Goal: Task Accomplishment & Management: Use online tool/utility

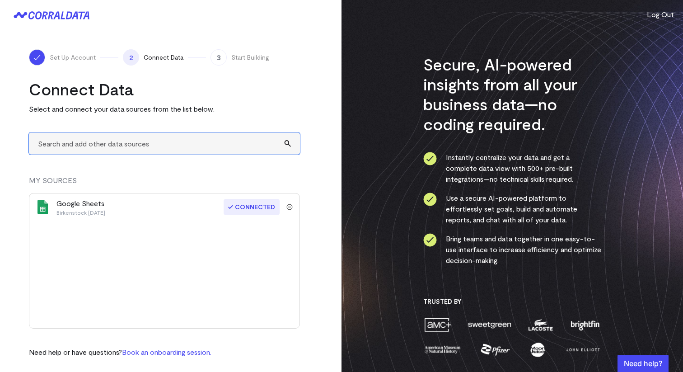
click at [150, 148] on input "text" at bounding box center [164, 143] width 271 height 22
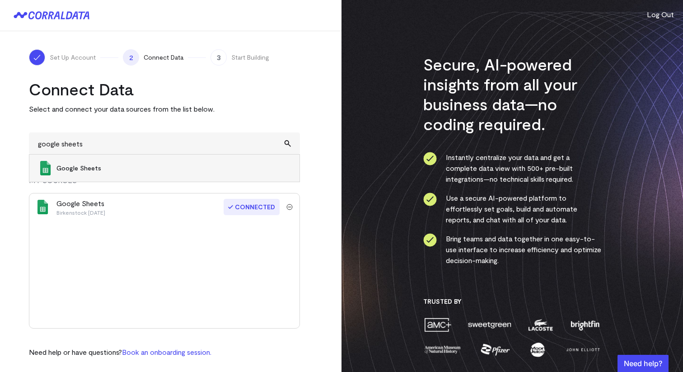
click at [98, 169] on span "Google Sheets" at bounding box center [173, 167] width 234 height 9
type input "Google Sheets"
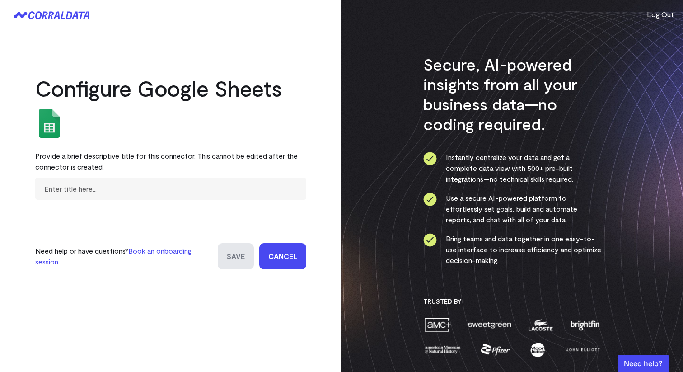
click at [285, 258] on link "Cancel" at bounding box center [282, 256] width 47 height 26
